Goal: Contribute content: Add original content to the website for others to see

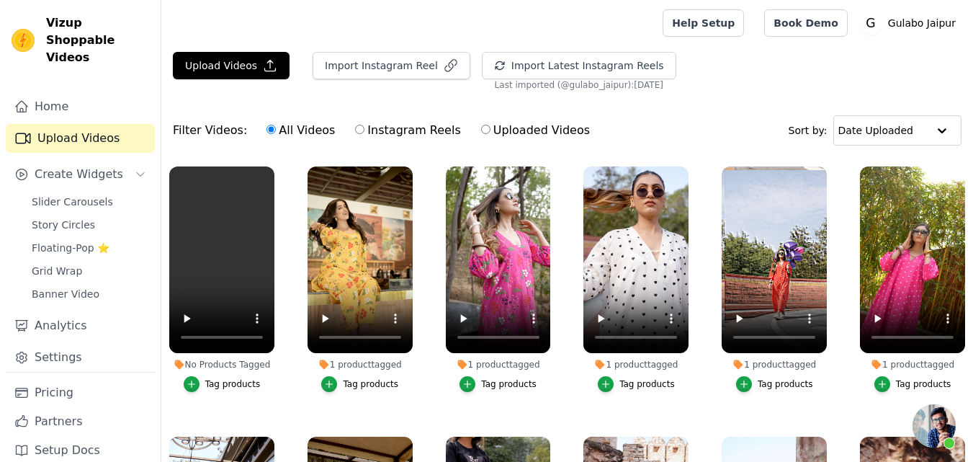
scroll to position [581, 0]
click at [222, 56] on button "Upload Videos" at bounding box center [231, 65] width 117 height 27
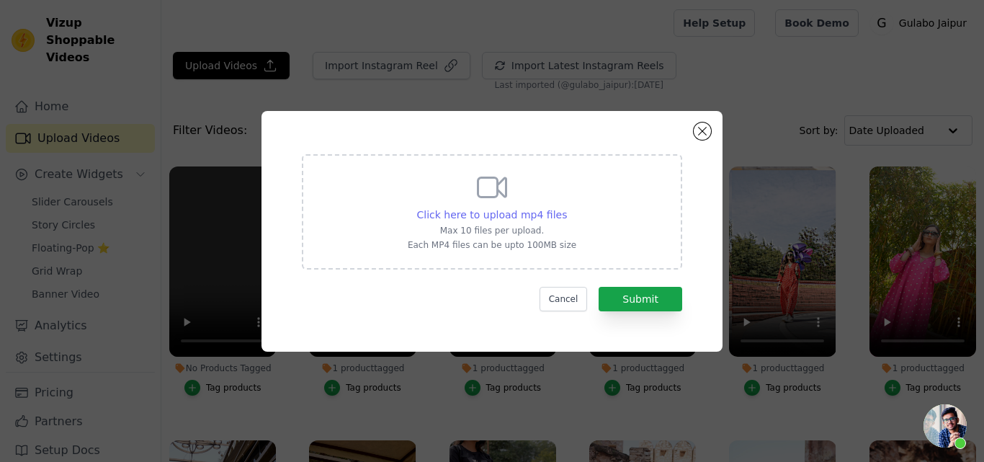
click at [458, 209] on span "Click here to upload mp4 files" at bounding box center [492, 215] width 151 height 12
click at [566, 207] on input "Click here to upload mp4 files Max 10 files per upload. Each MP4 files can be u…" at bounding box center [566, 207] width 1 height 1
type input "C:\fakepath\NOYA GREEN STRAIGHT SET.mp4"
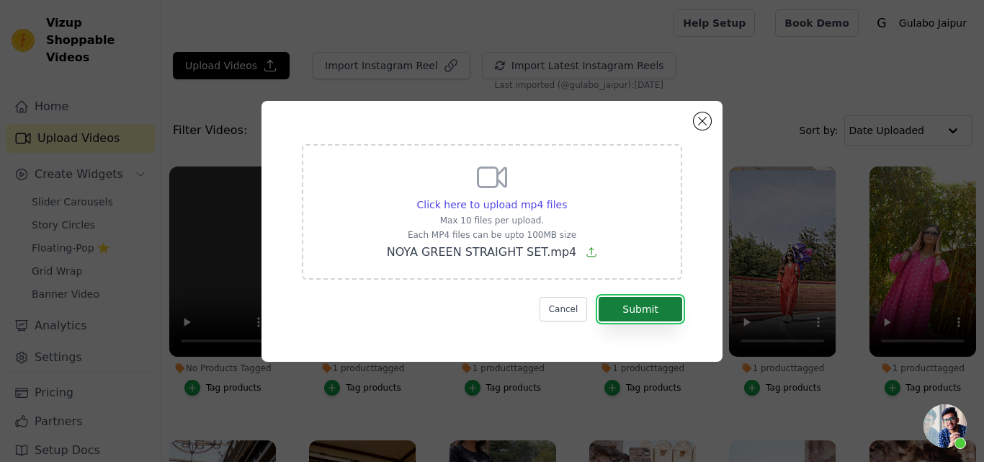
click at [652, 300] on button "Submit" at bounding box center [641, 309] width 84 height 24
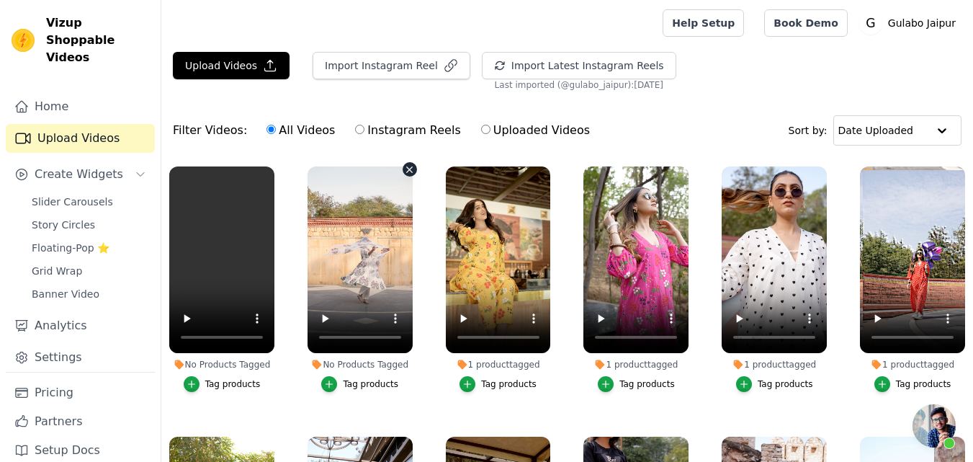
scroll to position [581, 0]
click at [194, 372] on li "No Products Tagged Tag products" at bounding box center [221, 278] width 105 height 225
click at [192, 379] on icon "button" at bounding box center [192, 384] width 10 height 10
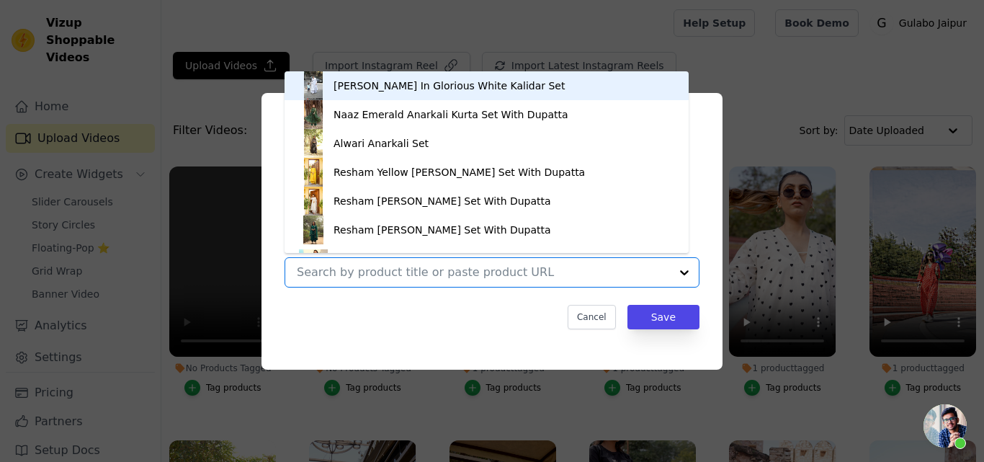
paste input "NOYA GREEN STRAIGHT SET"
type input "NOYA GREEN STRAIGHT SET"
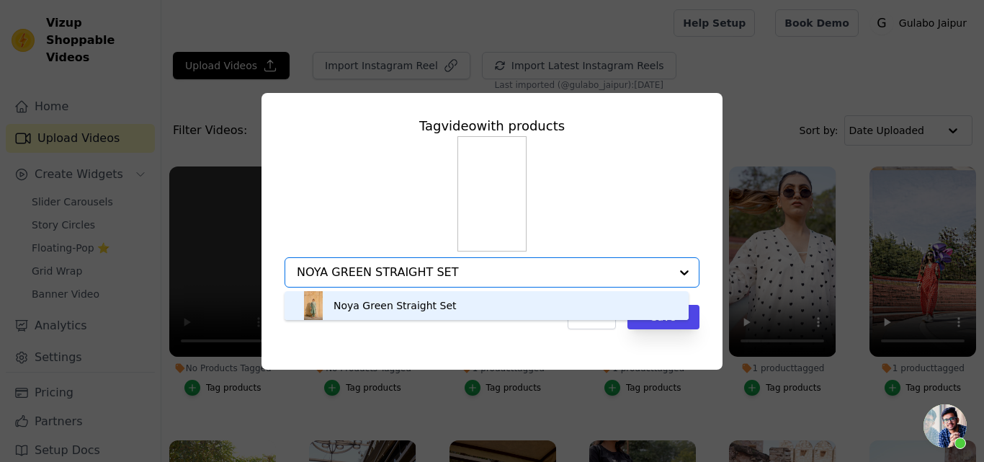
click at [416, 298] on div "Noya Green Straight Set" at bounding box center [486, 305] width 375 height 29
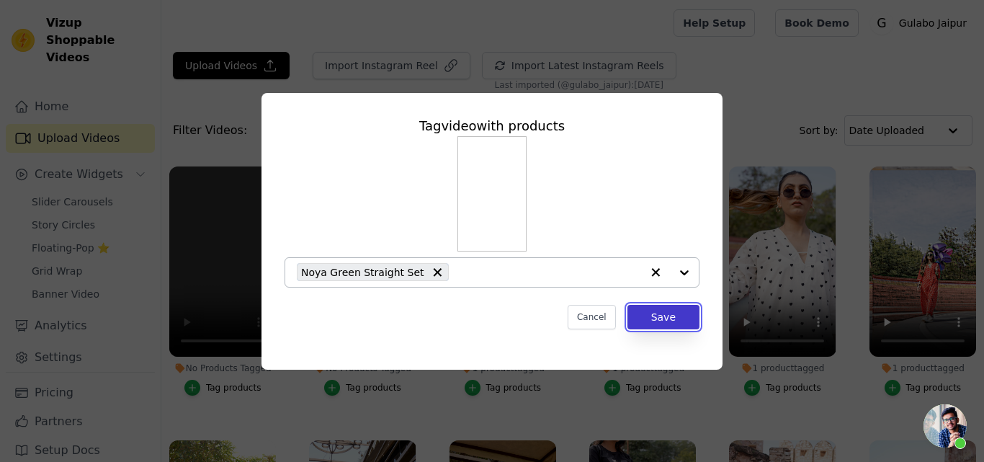
click at [657, 316] on button "Save" at bounding box center [663, 317] width 72 height 24
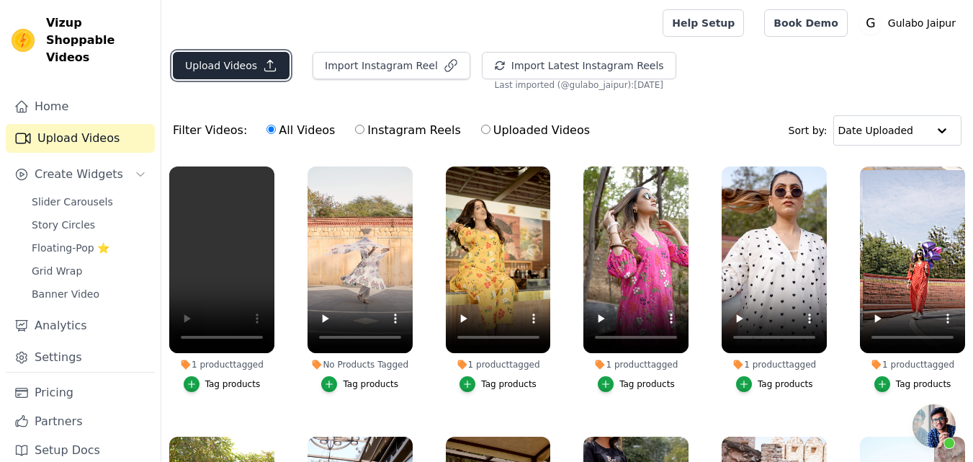
click at [213, 58] on button "Upload Videos" at bounding box center [231, 65] width 117 height 27
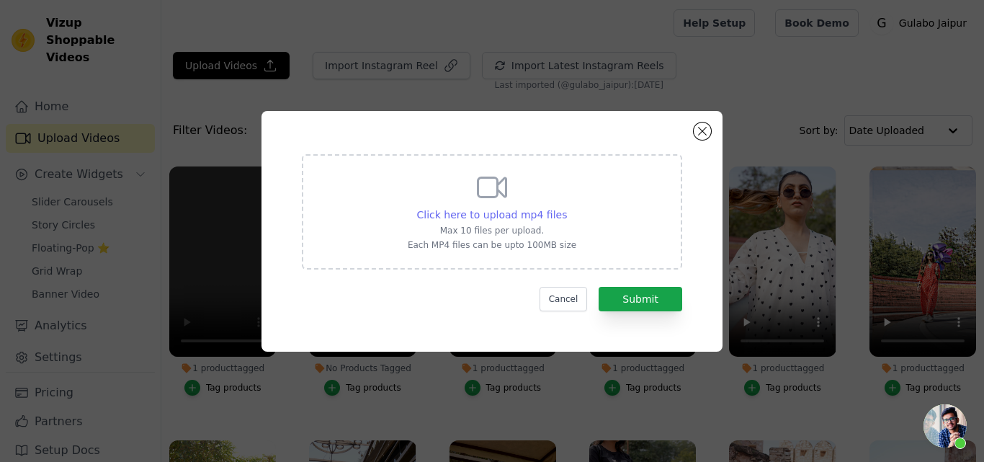
click at [488, 215] on span "Click here to upload mp4 files" at bounding box center [492, 215] width 151 height 12
click at [566, 207] on input "Click here to upload mp4 files Max 10 files per upload. Each MP4 files can be u…" at bounding box center [566, 207] width 1 height 1
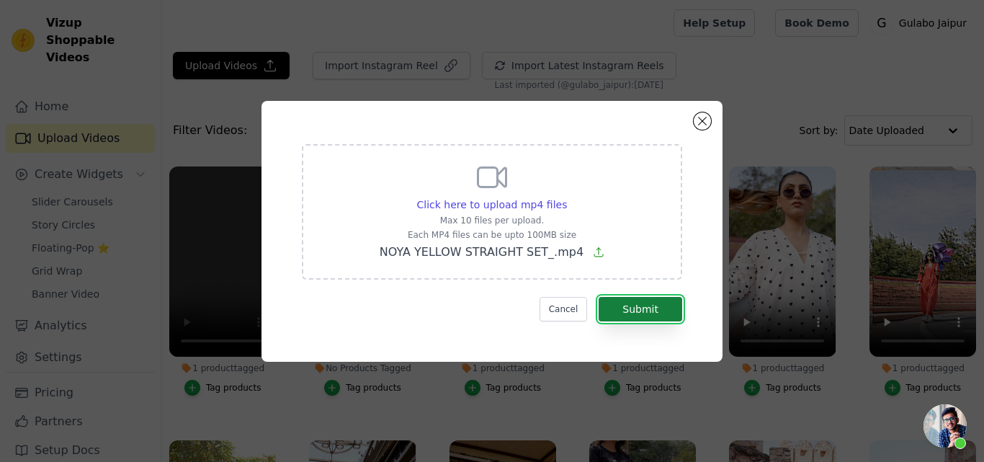
click at [614, 320] on button "Submit" at bounding box center [641, 309] width 84 height 24
click at [501, 199] on span "Click here to upload mp4 files" at bounding box center [492, 205] width 151 height 12
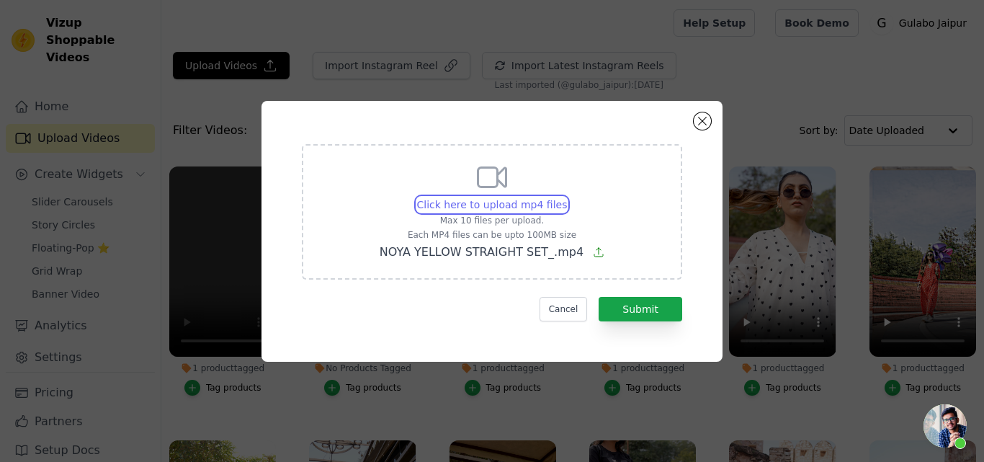
click at [566, 197] on input "Click here to upload mp4 files Max 10 files per upload. Each MP4 files can be u…" at bounding box center [566, 197] width 1 height 1
type input "C:\fakepath\NOYA YELLOW STRAIGHT SET_.mp4"
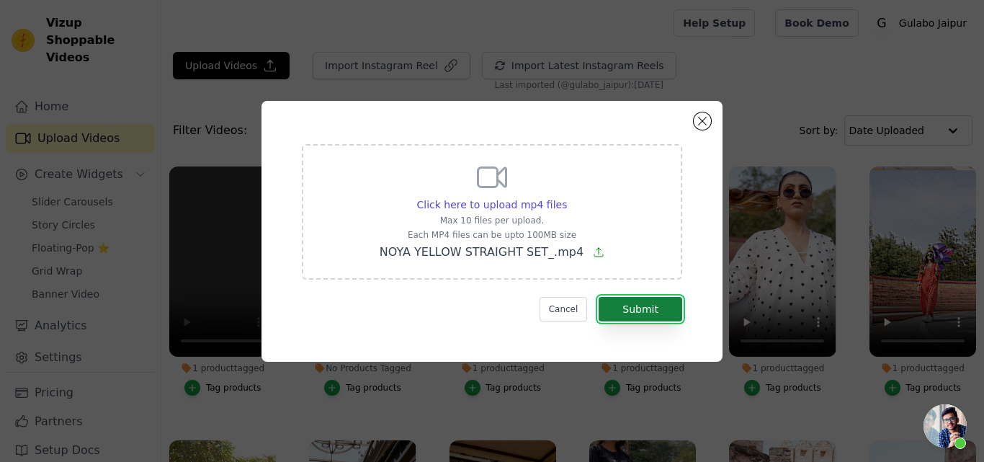
click at [643, 308] on button "Submit" at bounding box center [641, 309] width 84 height 24
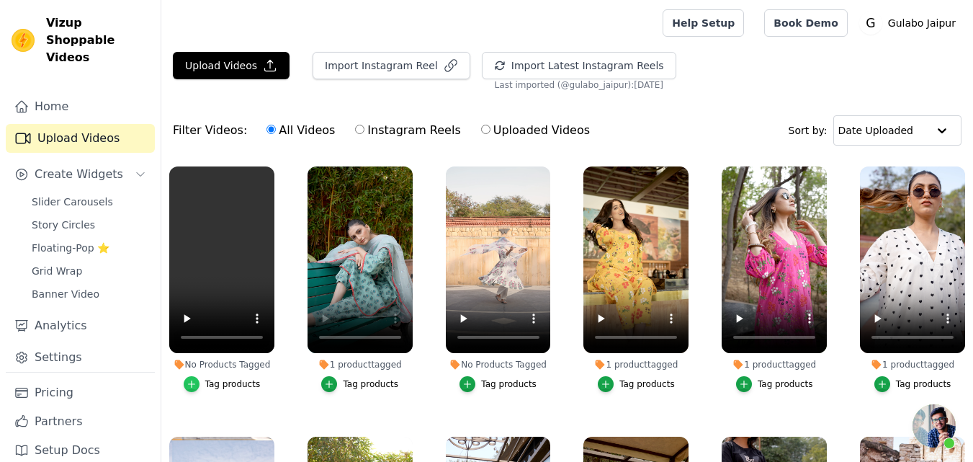
click at [193, 384] on icon "button" at bounding box center [192, 384] width 10 height 10
click at [190, 383] on icon "button" at bounding box center [192, 384] width 10 height 10
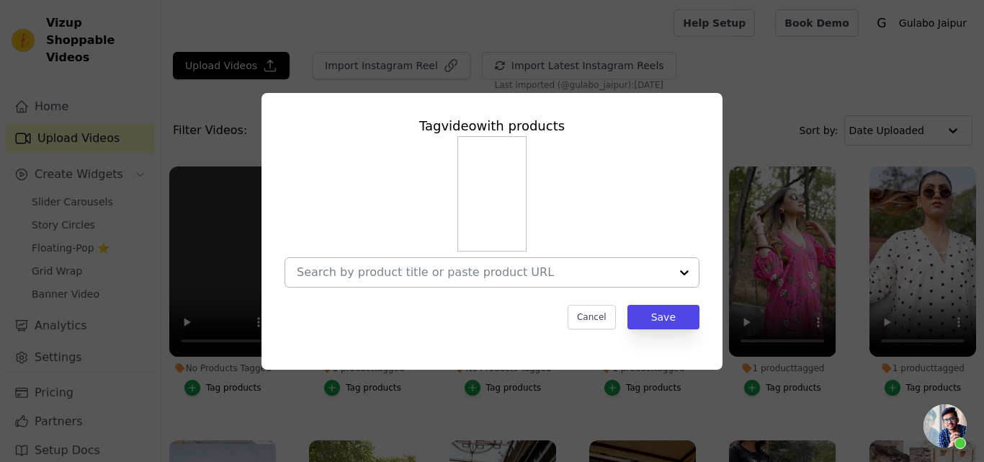
click at [359, 261] on div at bounding box center [483, 272] width 373 height 29
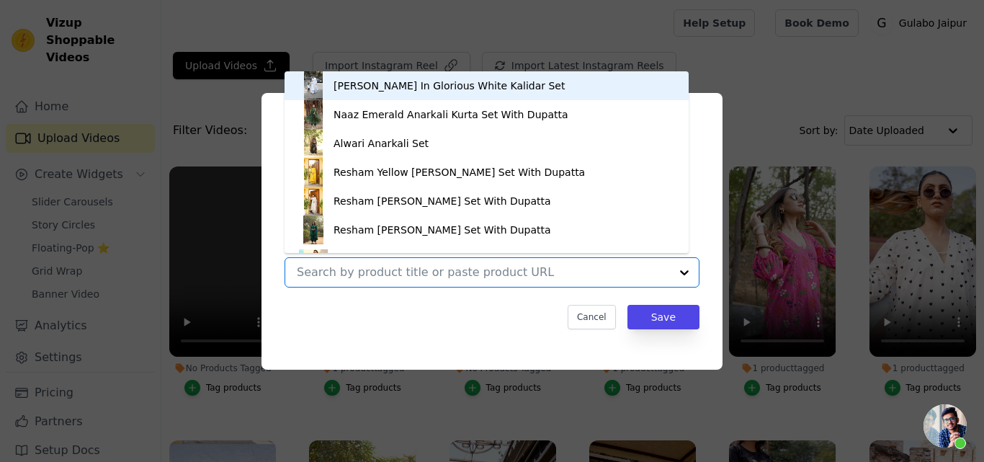
paste input "NOYA YELLOW STRAIGHT SET_"
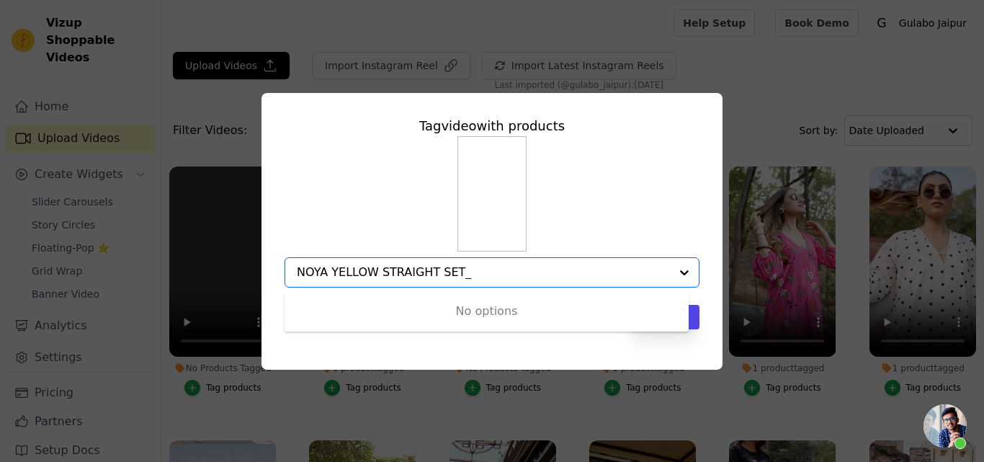
type input "NOYA YELLOW STRAIGHT SET"
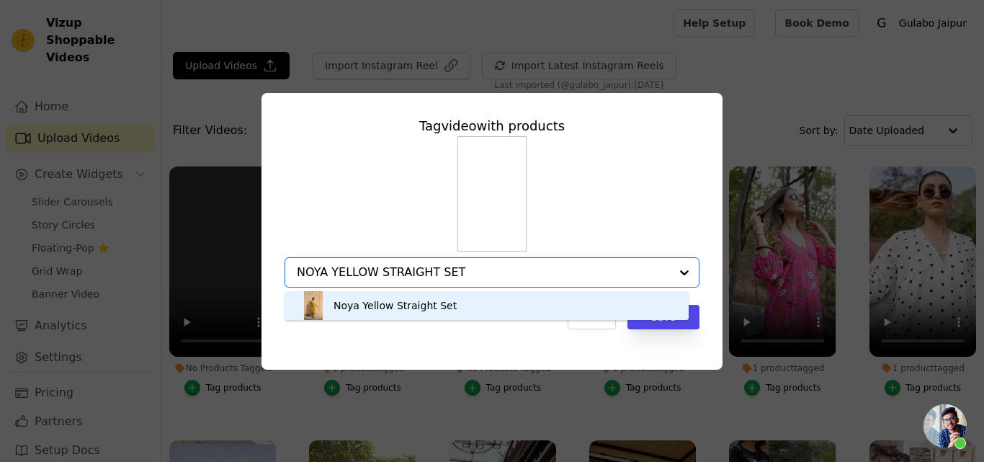
click at [366, 309] on div "Noya Yellow Straight Set" at bounding box center [395, 305] width 123 height 14
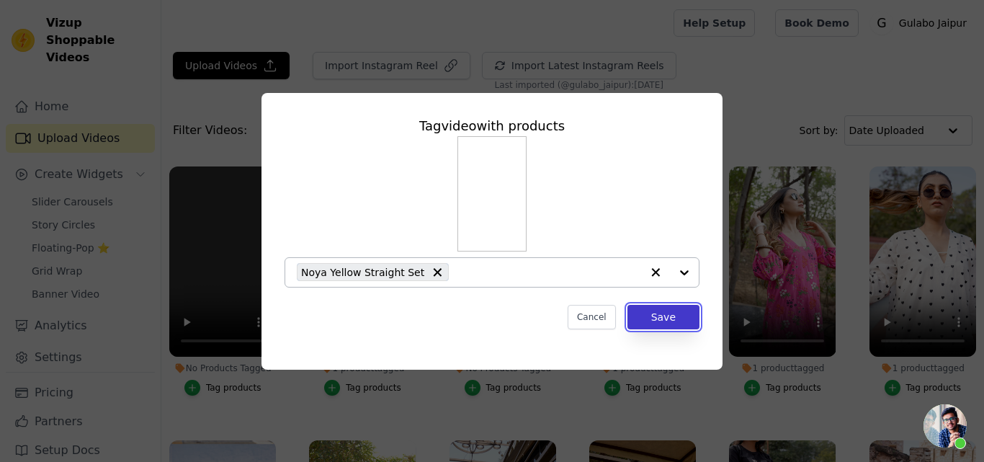
click at [673, 313] on button "Save" at bounding box center [663, 317] width 72 height 24
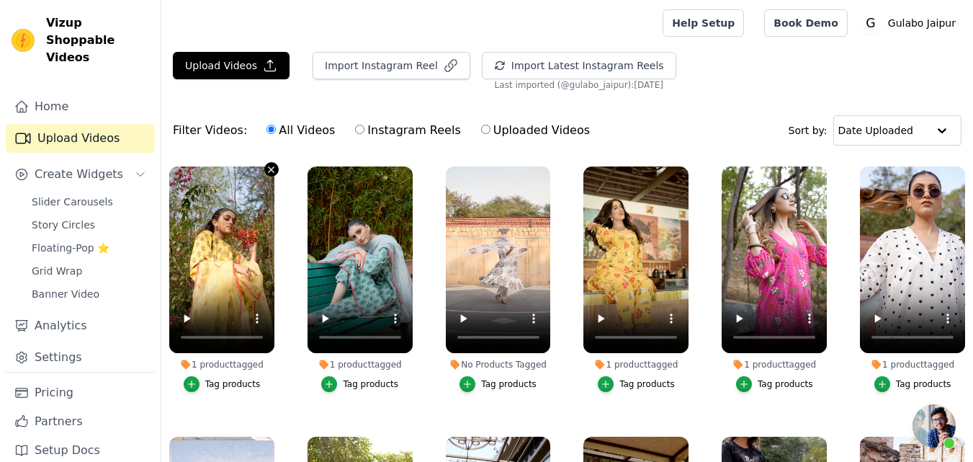
click at [269, 165] on icon "button" at bounding box center [271, 169] width 11 height 11
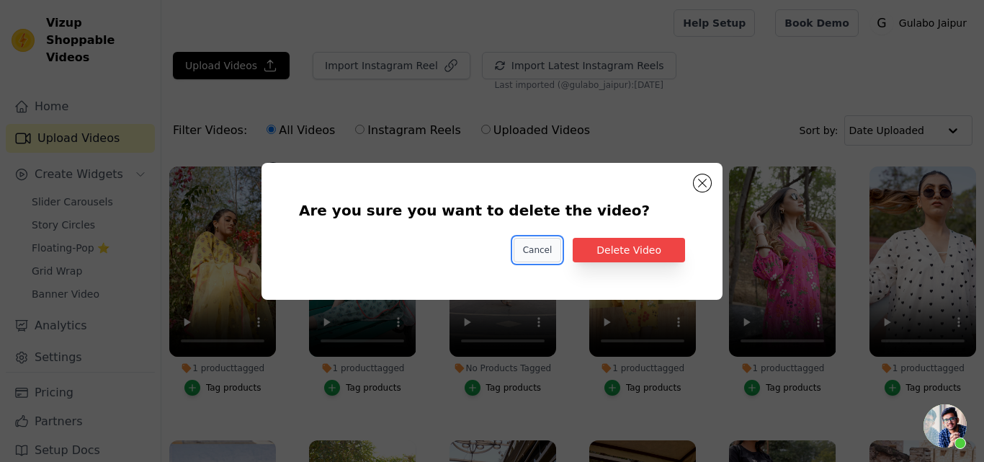
click at [527, 244] on button "Cancel" at bounding box center [538, 250] width 48 height 24
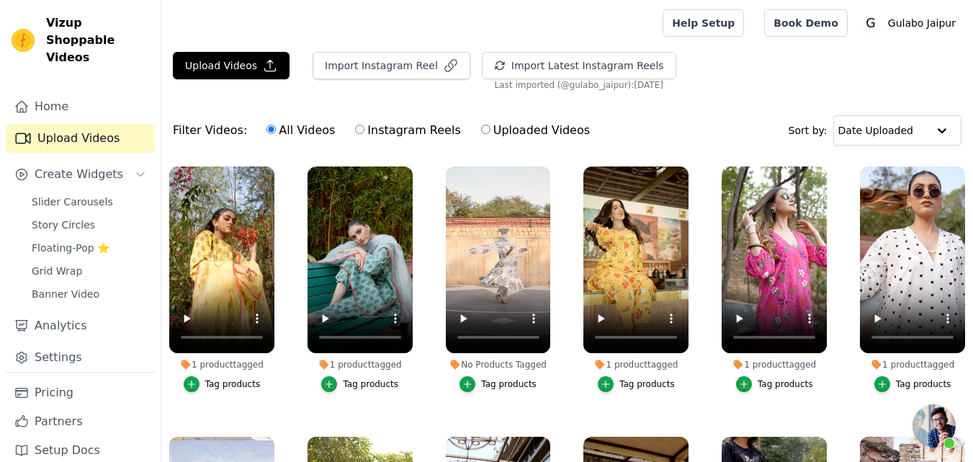
scroll to position [0, 0]
